Goal: Task Accomplishment & Management: Manage account settings

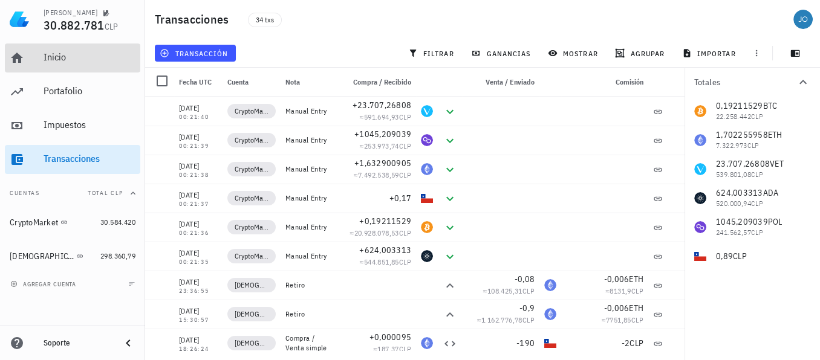
click at [57, 58] on div "Inicio" at bounding box center [90, 56] width 92 height 11
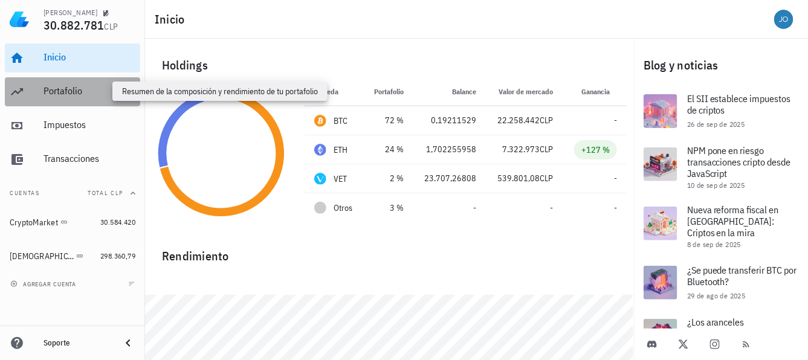
click at [83, 89] on div "Portafolio" at bounding box center [90, 90] width 92 height 11
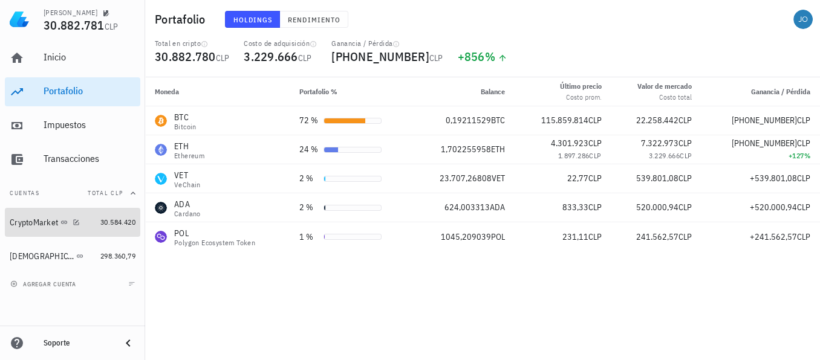
click at [45, 217] on div "CryptoMarket" at bounding box center [53, 222] width 86 height 11
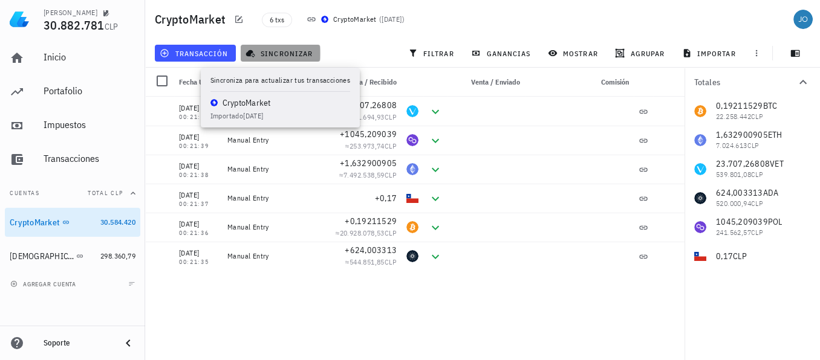
click at [286, 51] on span "sincronizar" at bounding box center [280, 53] width 65 height 10
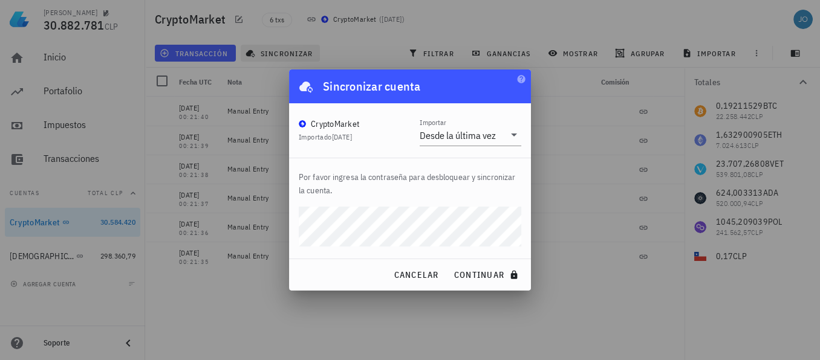
click at [286, 51] on div at bounding box center [410, 180] width 820 height 360
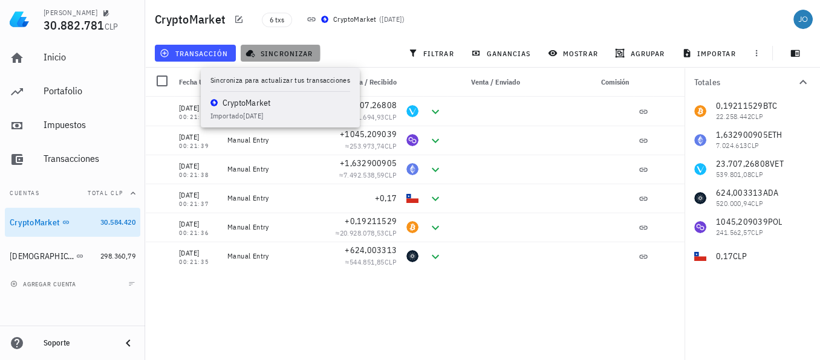
click at [286, 51] on span "sincronizar" at bounding box center [280, 53] width 65 height 10
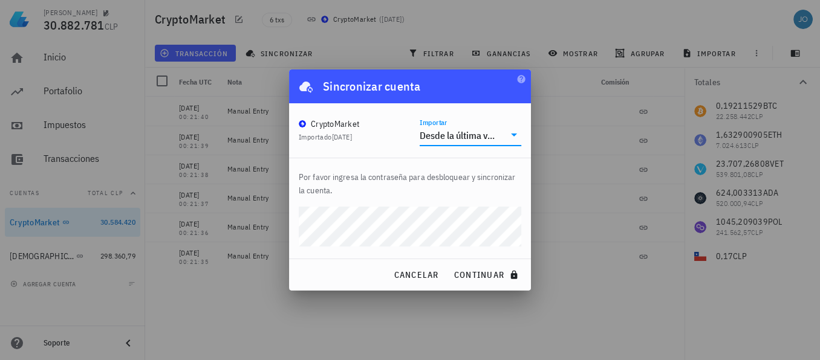
click at [500, 131] on input "Importar" at bounding box center [501, 135] width 6 height 19
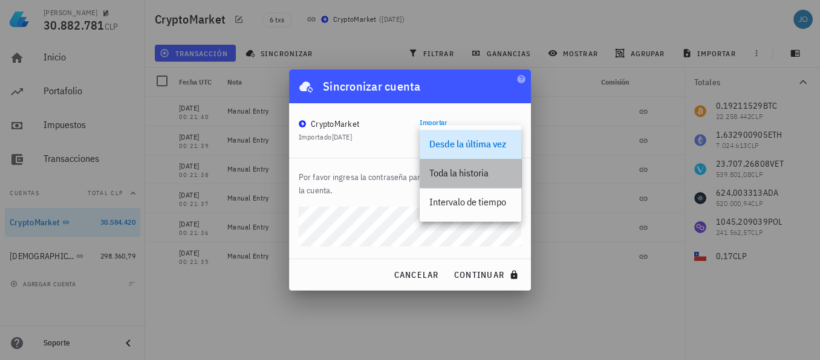
click at [477, 175] on div "Toda la historia" at bounding box center [470, 172] width 82 height 11
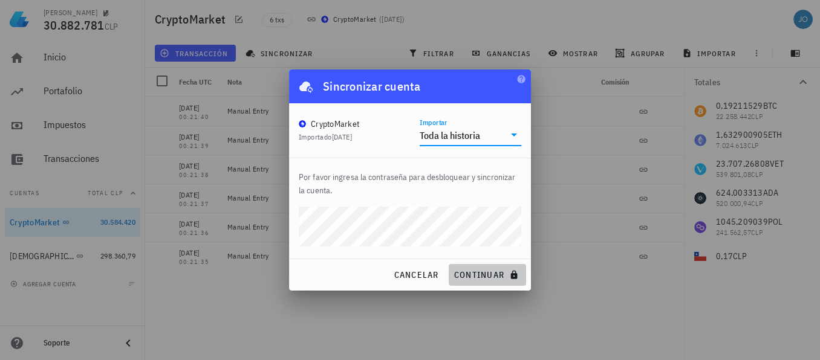
click at [480, 275] on span "continuar" at bounding box center [487, 275] width 68 height 11
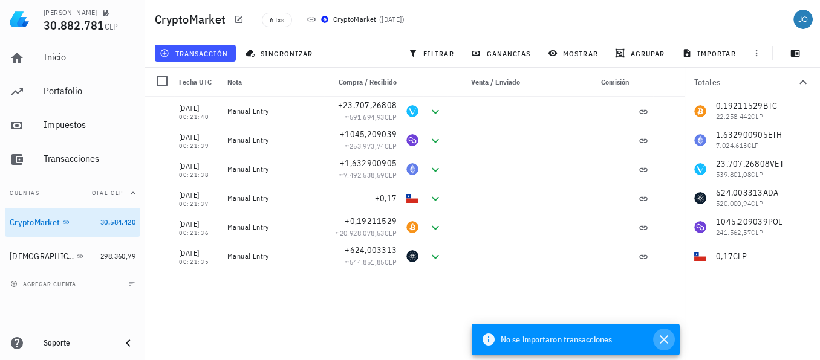
click at [664, 340] on icon "button" at bounding box center [663, 339] width 8 height 8
